Goal: Use online tool/utility: Utilize a website feature to perform a specific function

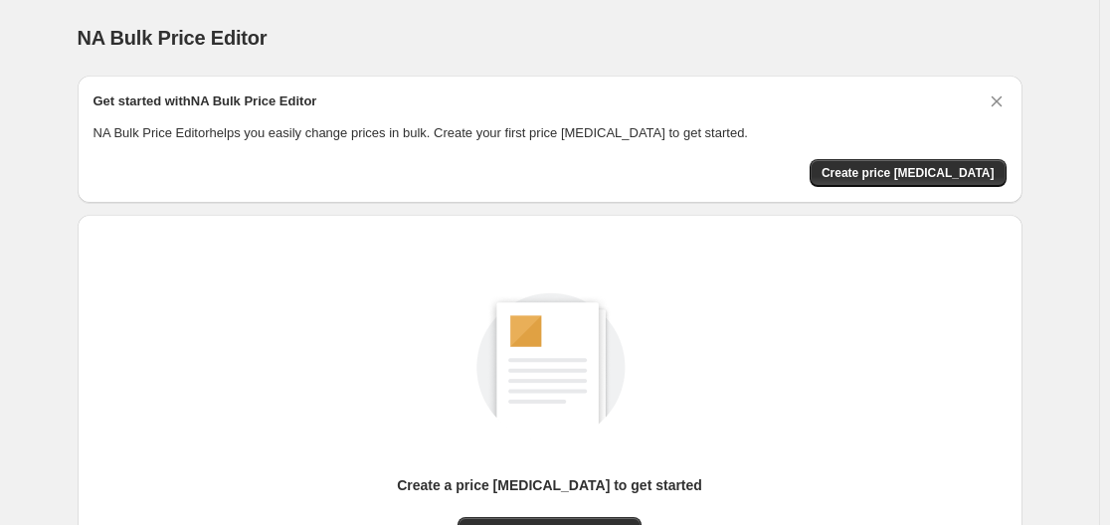
scroll to position [220, 0]
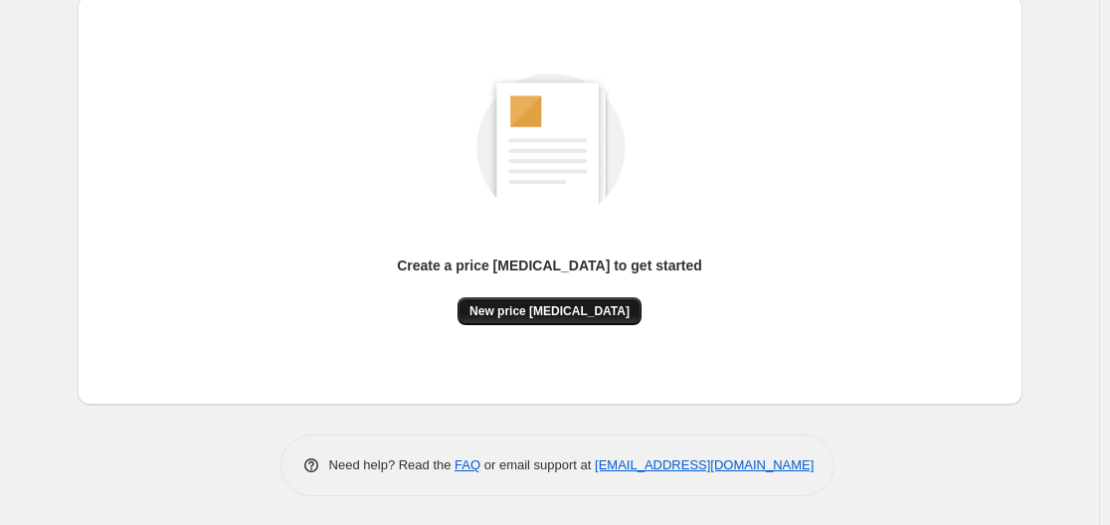
click at [589, 315] on span "New price [MEDICAL_DATA]" at bounding box center [549, 311] width 160 height 16
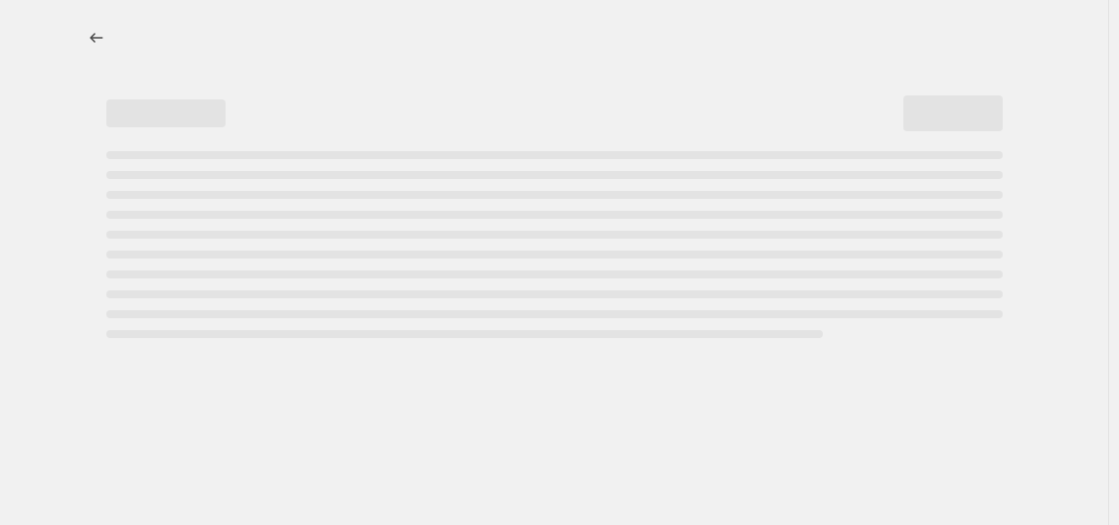
select select "percentage"
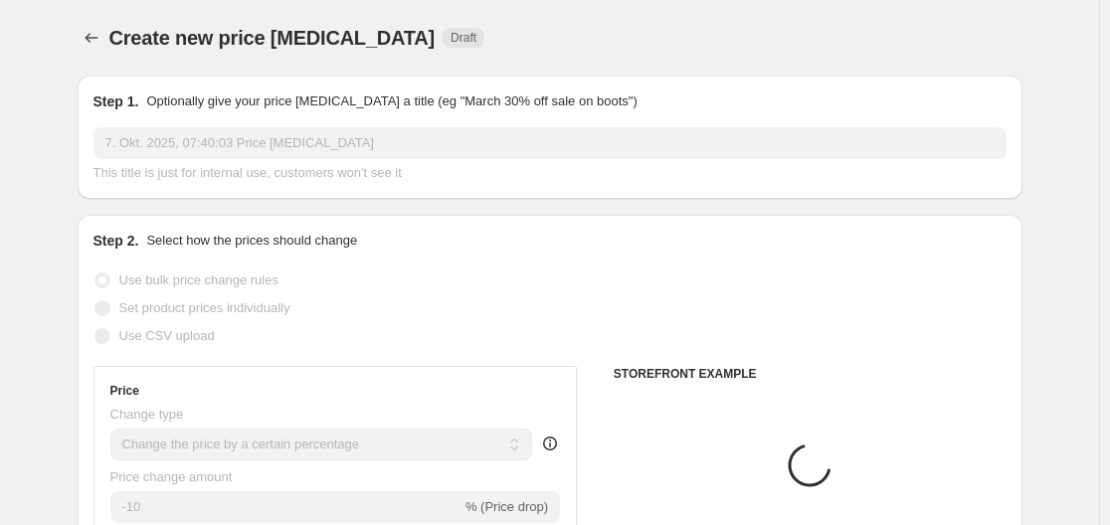
scroll to position [99, 0]
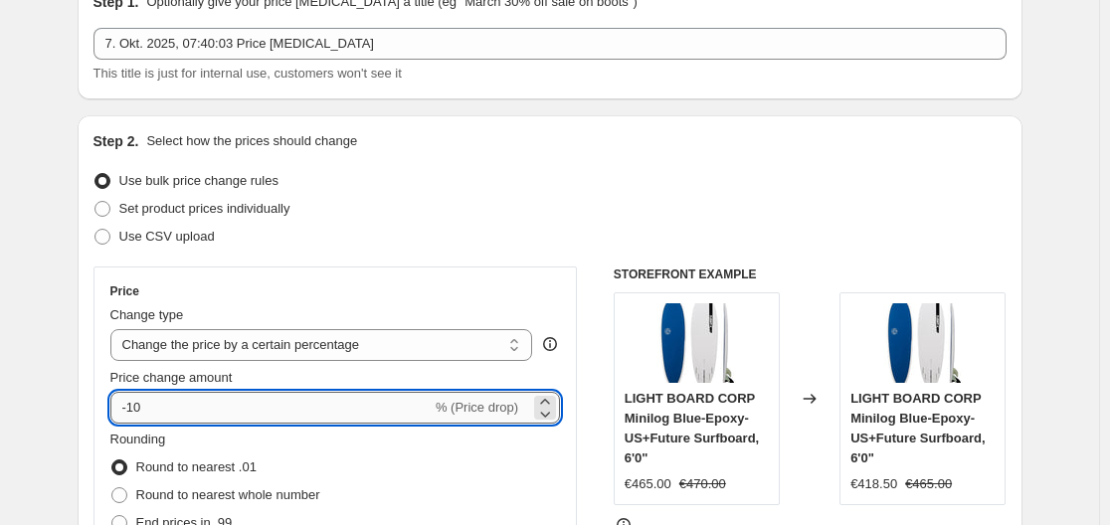
drag, startPoint x: 130, startPoint y: 406, endPoint x: 205, endPoint y: 423, distance: 76.5
click at [205, 423] on input "-10" at bounding box center [270, 408] width 321 height 32
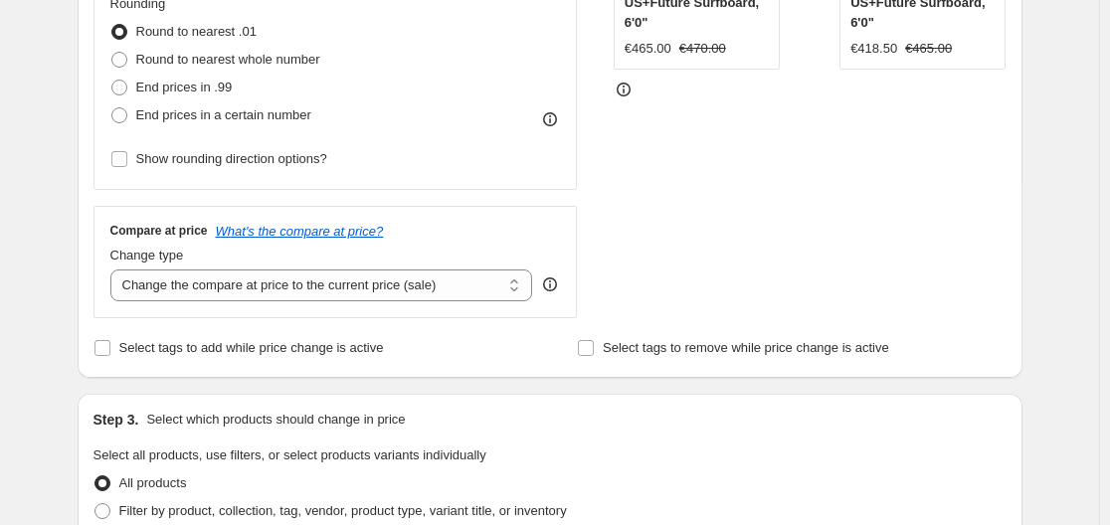
scroll to position [237, 0]
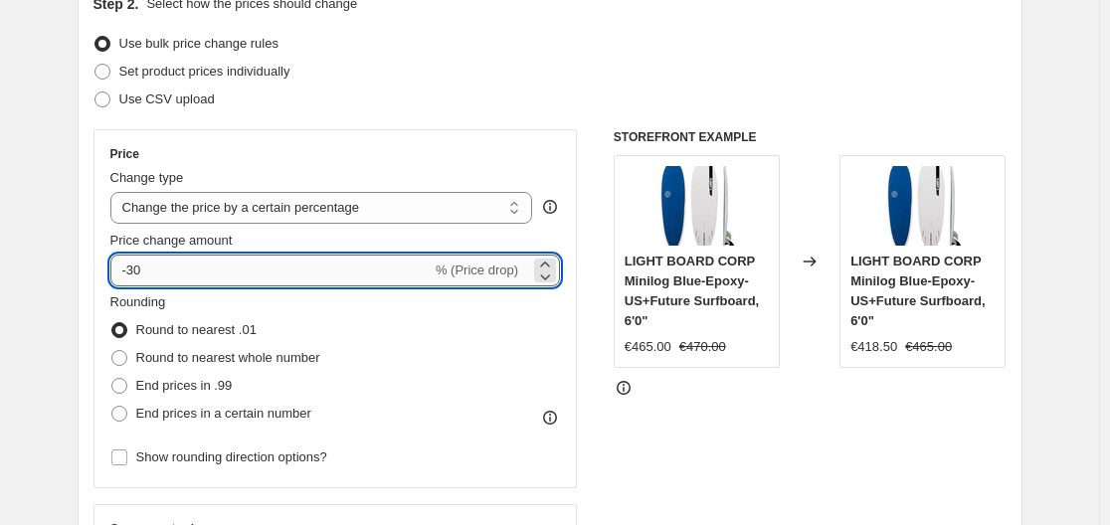
drag, startPoint x: 135, startPoint y: 268, endPoint x: 148, endPoint y: 268, distance: 12.9
click at [148, 268] on input "-30" at bounding box center [270, 271] width 321 height 32
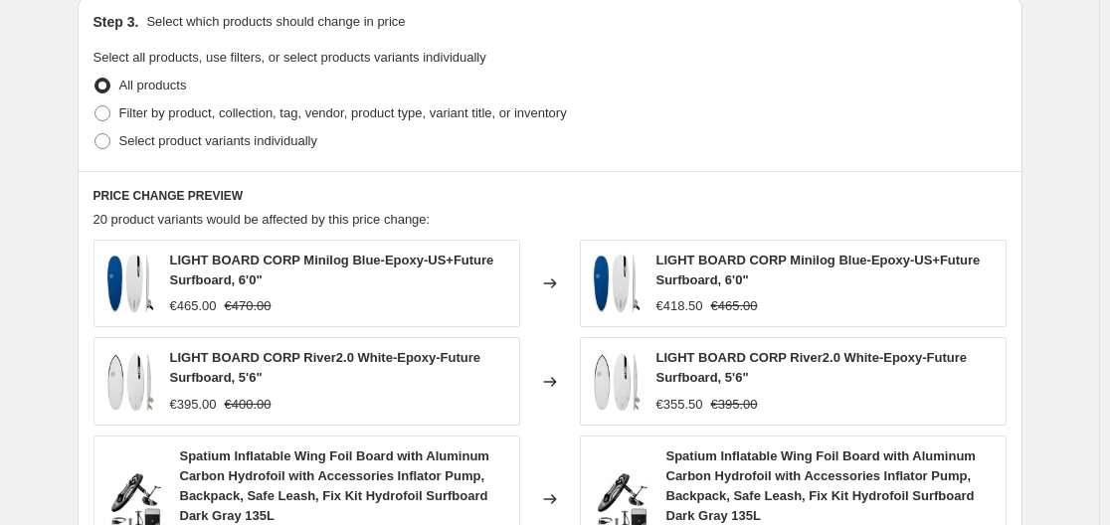
scroll to position [1430, 0]
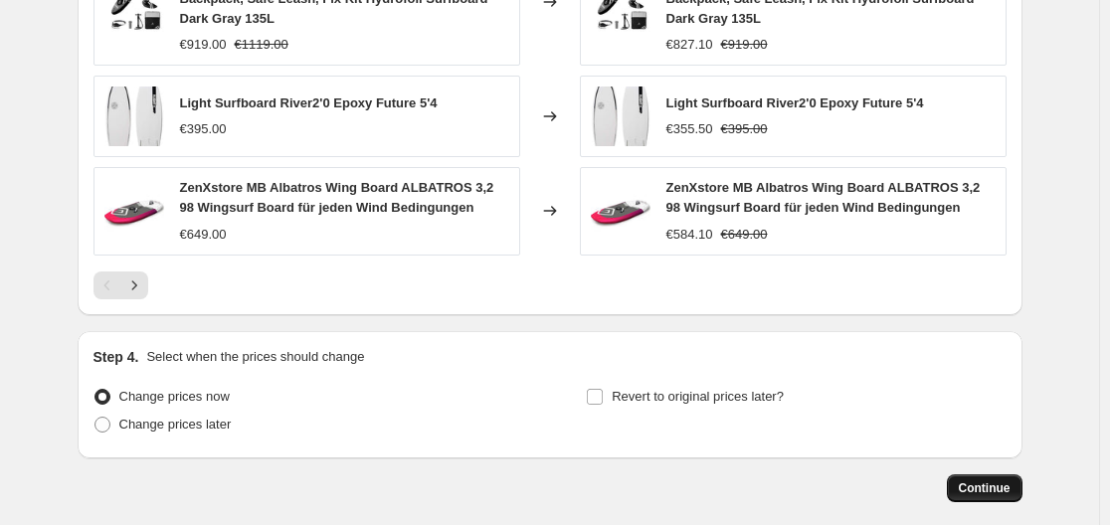
type input "-35"
click at [978, 491] on span "Continue" at bounding box center [984, 488] width 52 height 16
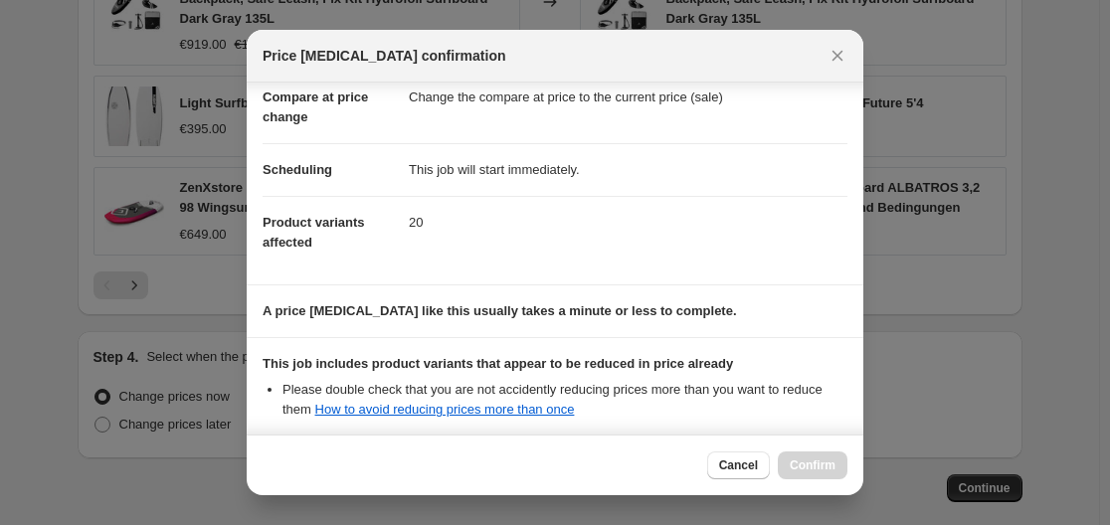
scroll to position [298, 0]
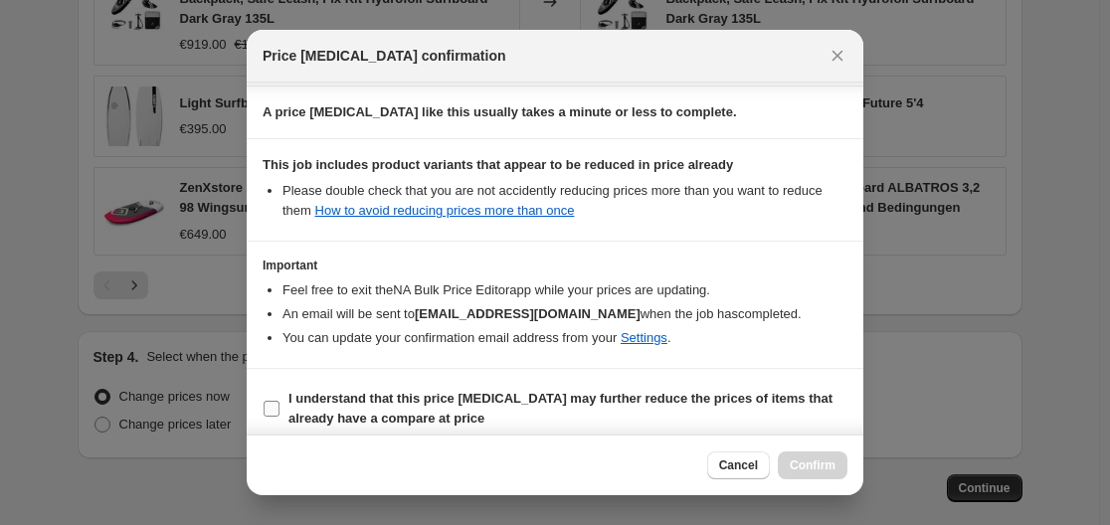
drag, startPoint x: 277, startPoint y: 408, endPoint x: 292, endPoint y: 408, distance: 14.9
click at [284, 408] on label "I understand that this price [MEDICAL_DATA] may further reduce the prices of it…" at bounding box center [554, 409] width 585 height 48
click at [279, 408] on input "I understand that this price [MEDICAL_DATA] may further reduce the prices of it…" at bounding box center [271, 409] width 16 height 16
checkbox input "true"
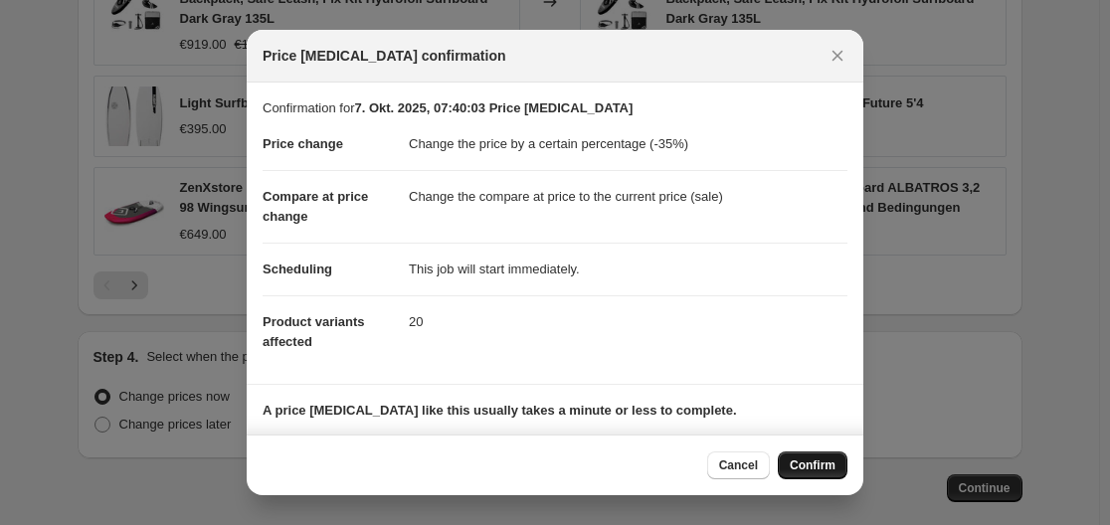
click at [812, 465] on span "Confirm" at bounding box center [812, 465] width 46 height 16
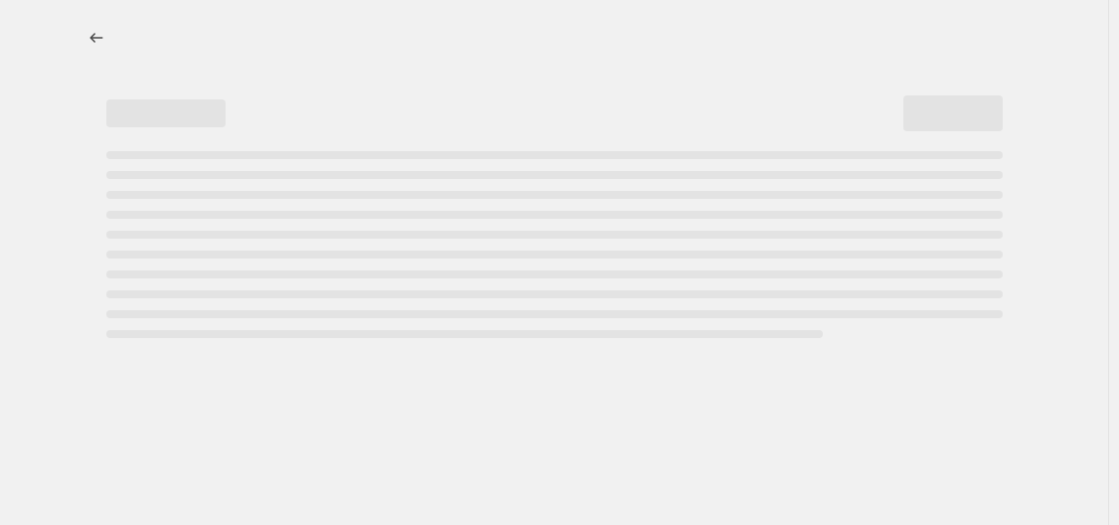
select select "percentage"
